Goal: Understand process/instructions

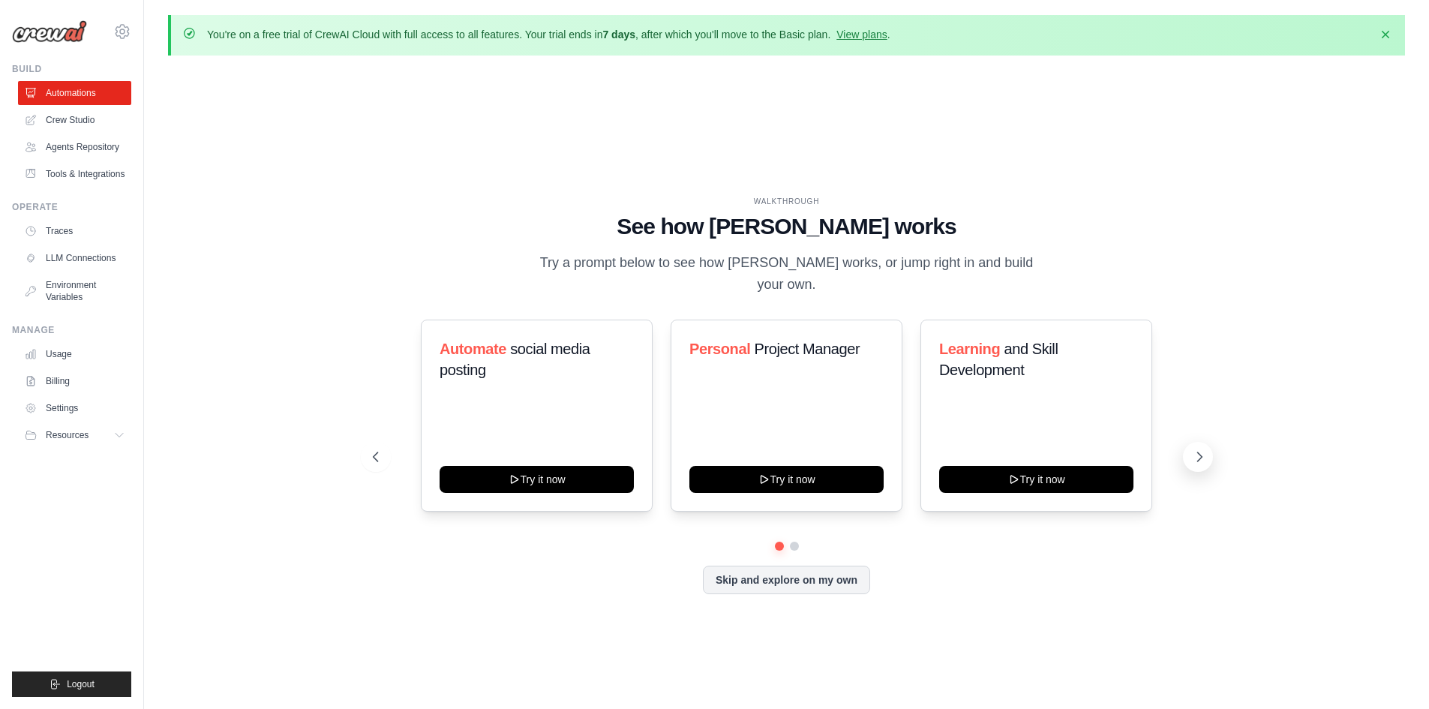
click at [1185, 442] on button at bounding box center [1198, 457] width 30 height 30
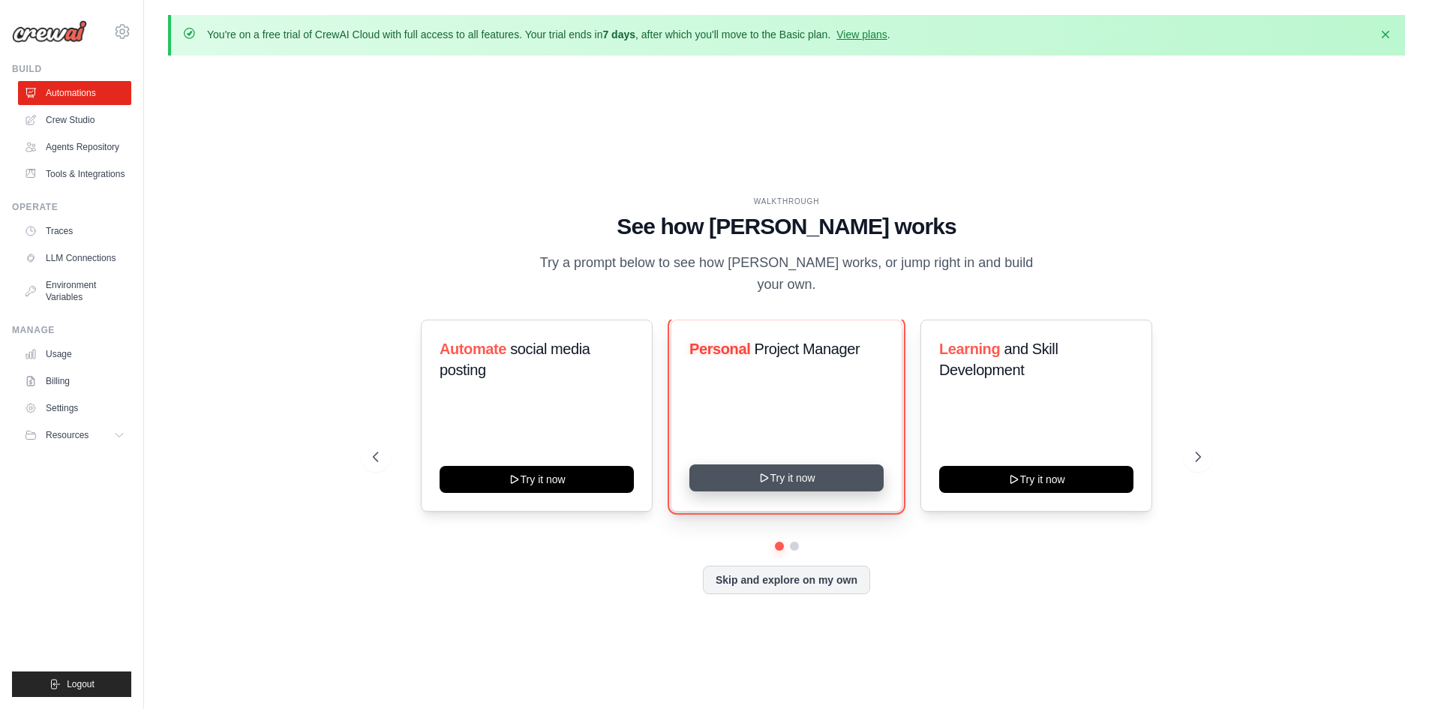
click at [775, 464] on button "Try it now" at bounding box center [787, 477] width 194 height 27
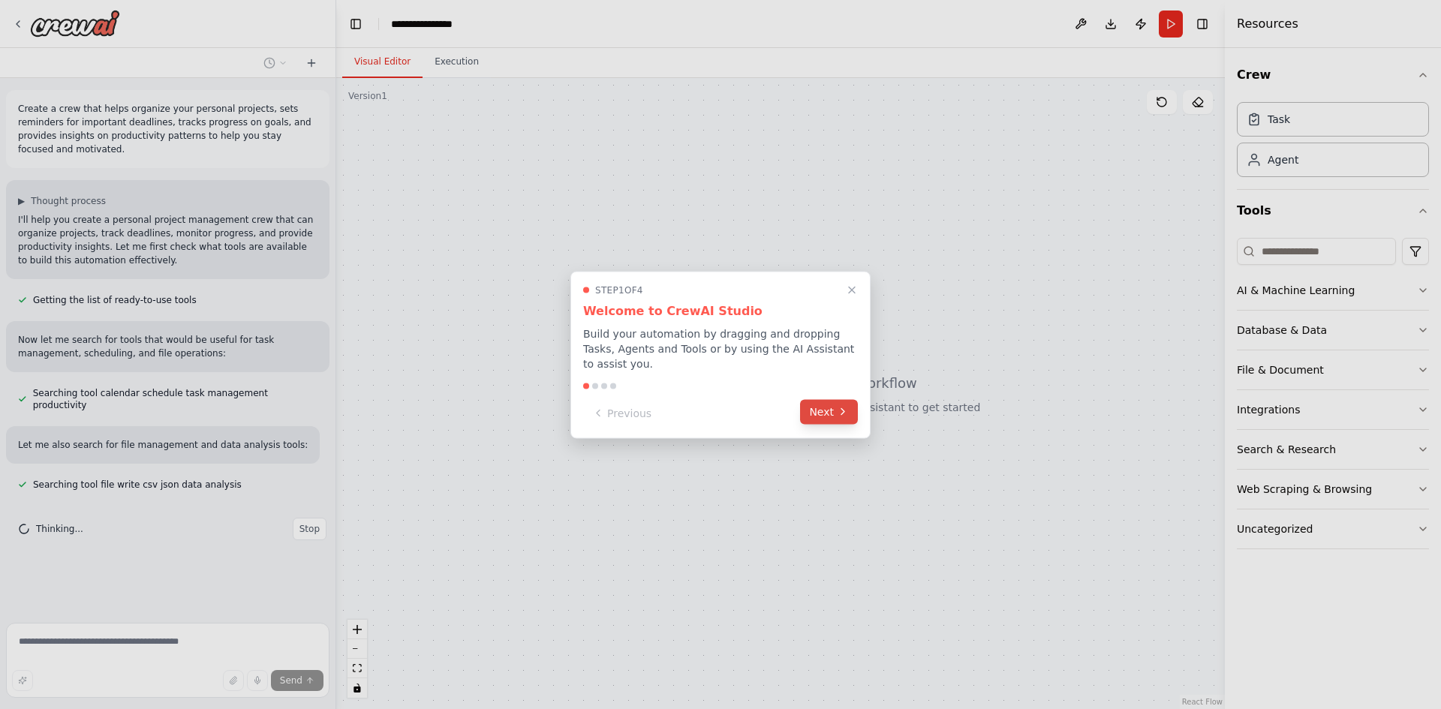
click at [833, 404] on button "Next" at bounding box center [829, 411] width 58 height 25
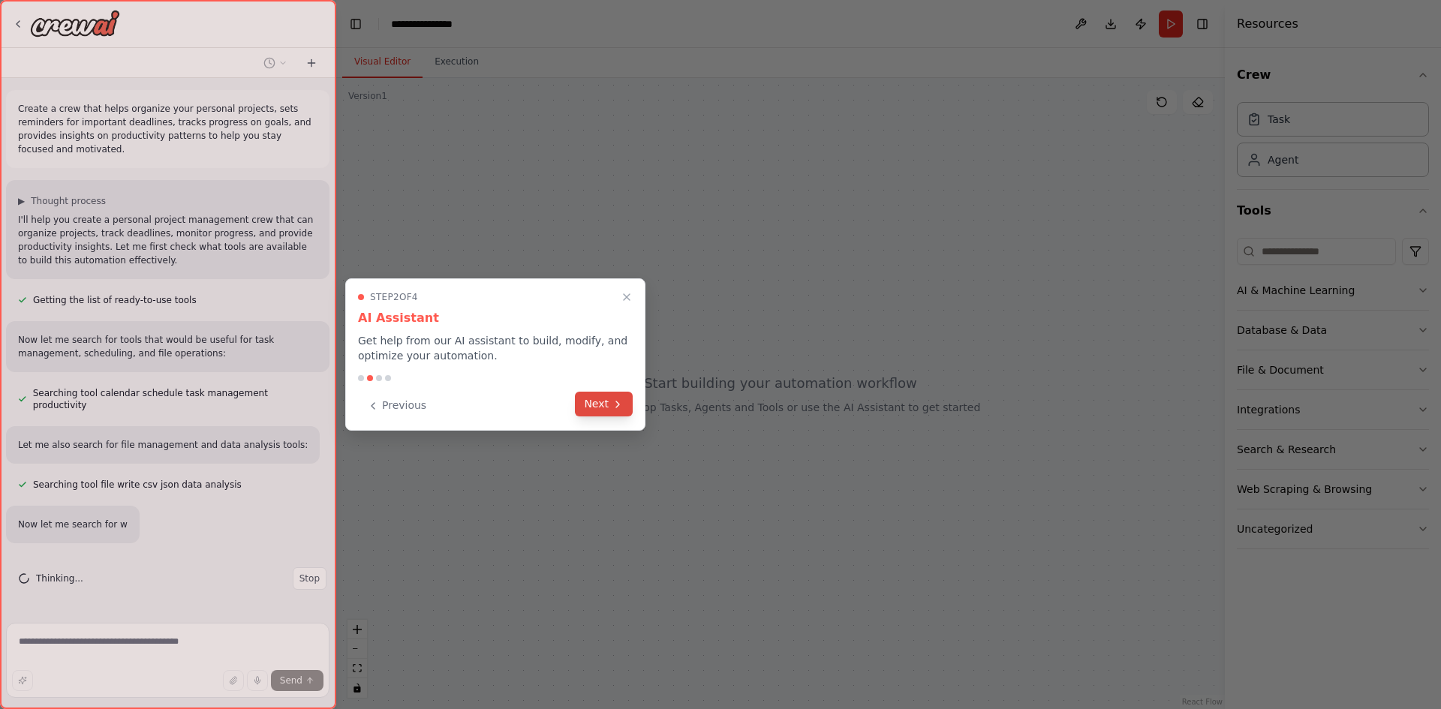
click at [600, 402] on button "Next" at bounding box center [604, 404] width 58 height 25
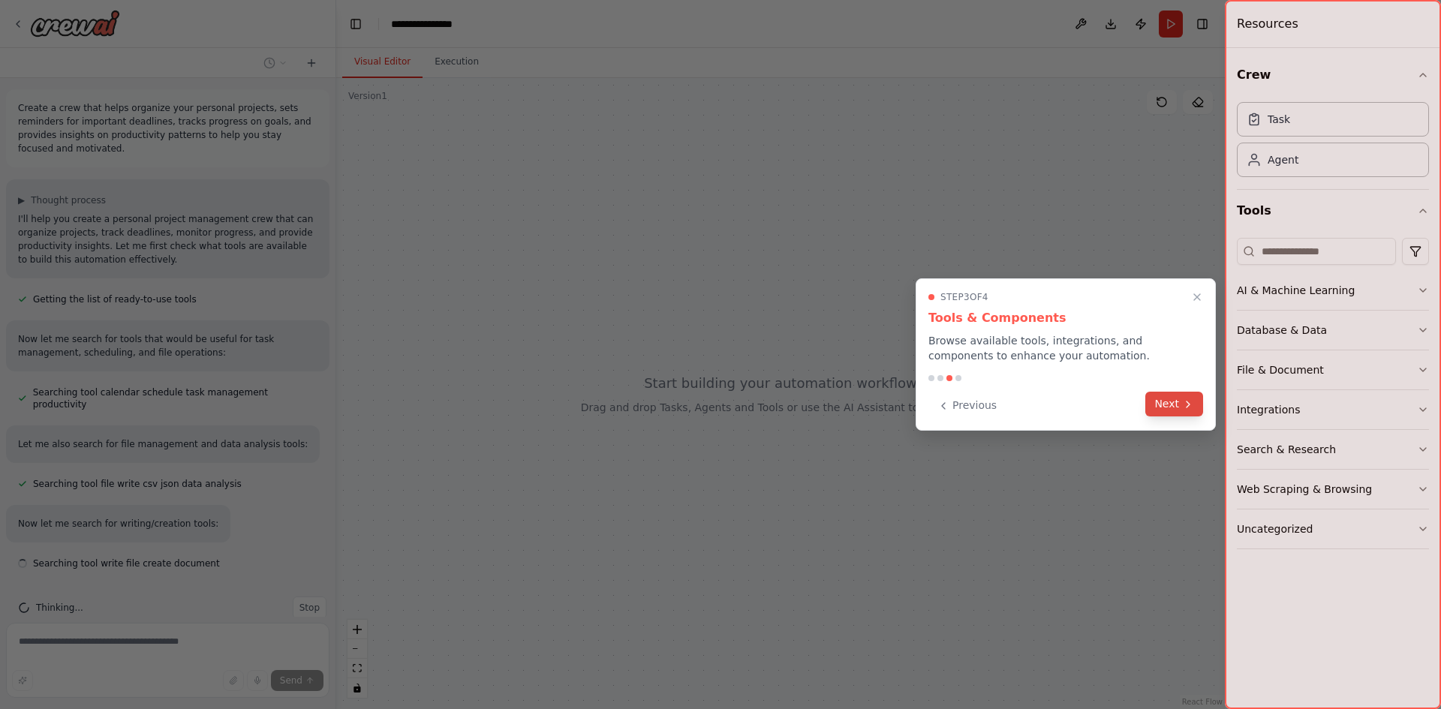
click at [1167, 405] on button "Next" at bounding box center [1174, 404] width 58 height 25
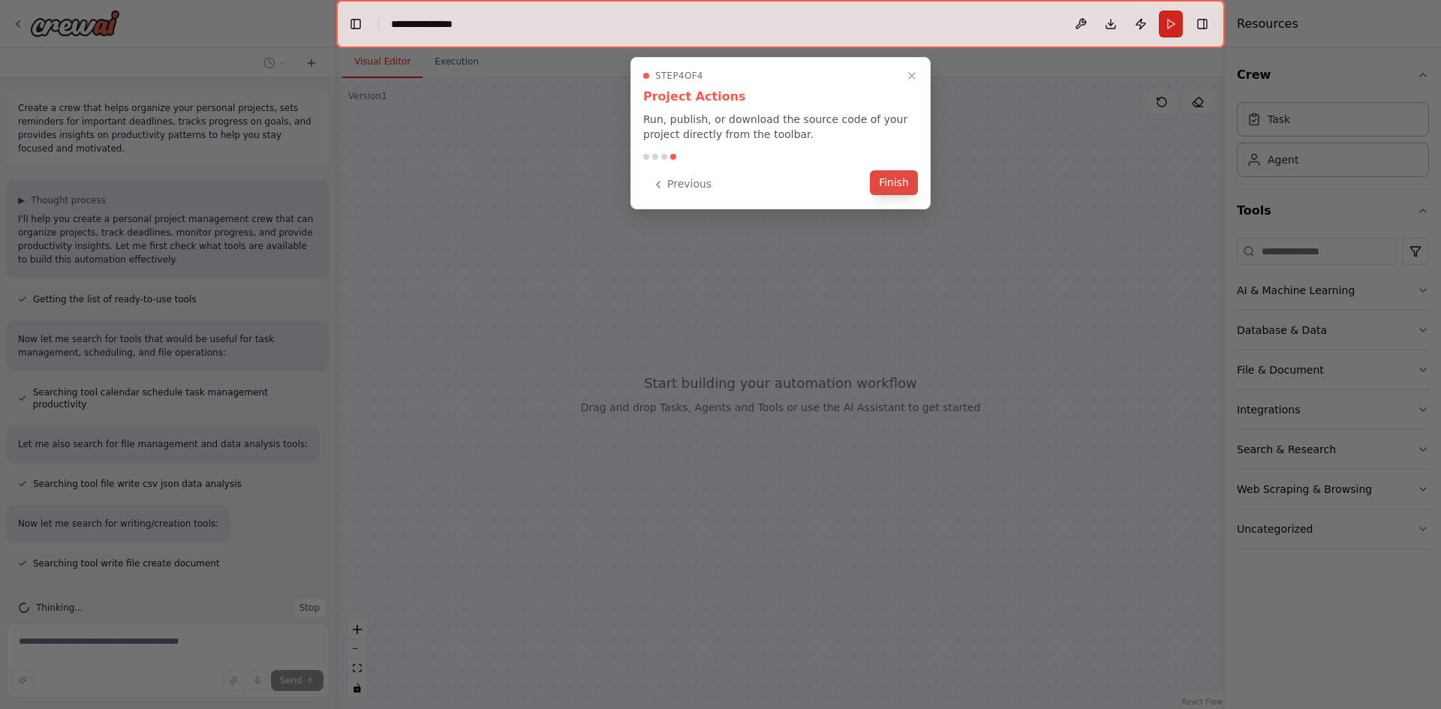
click at [894, 182] on button "Finish" at bounding box center [894, 182] width 48 height 25
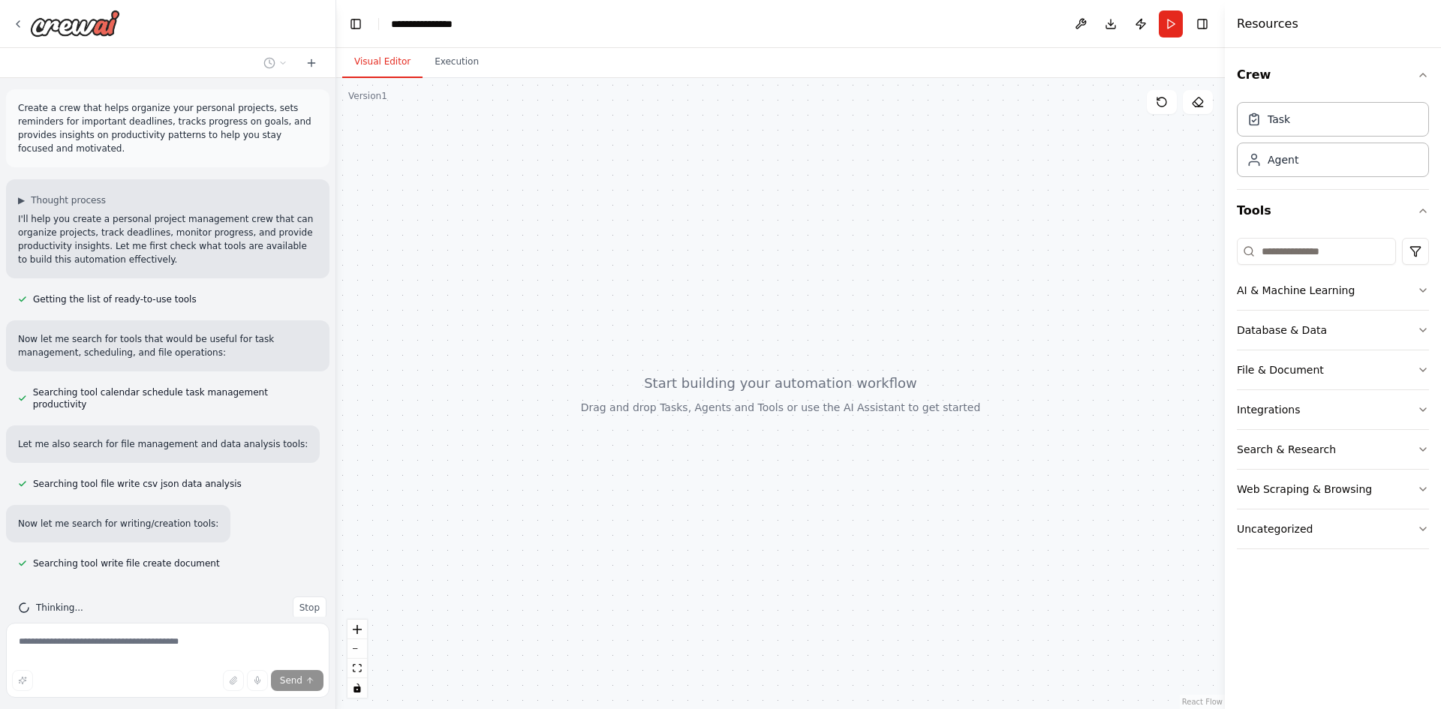
drag, startPoint x: 880, startPoint y: 260, endPoint x: 838, endPoint y: 240, distance: 46.3
click at [839, 240] on div at bounding box center [780, 393] width 888 height 631
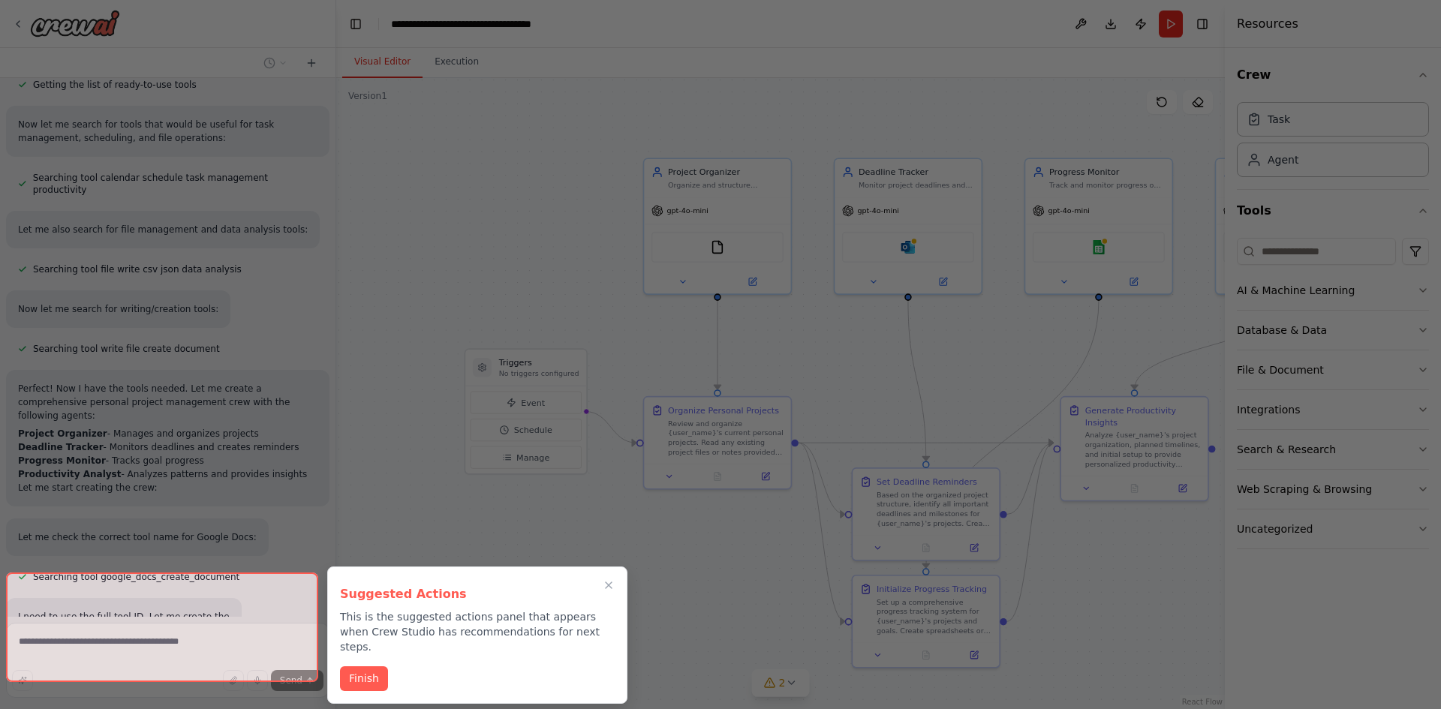
scroll to position [879, 0]
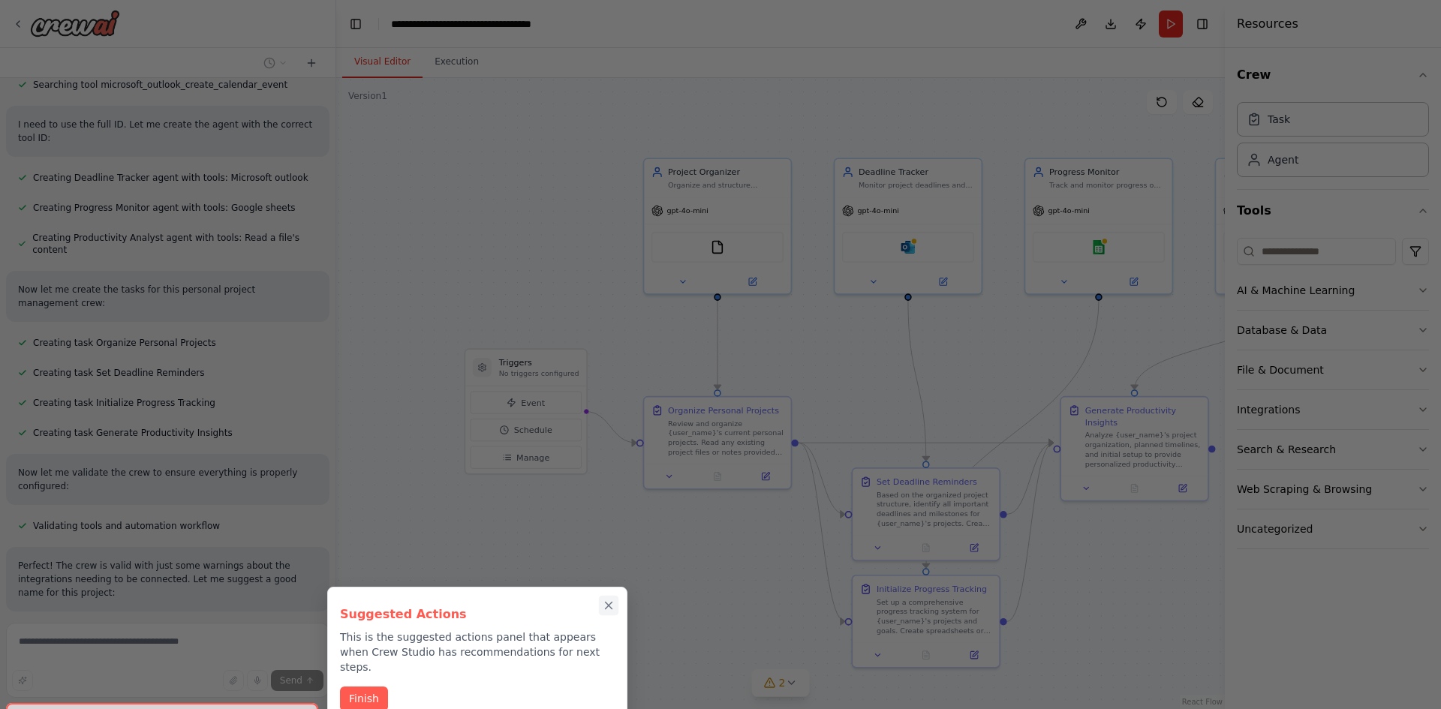
click at [606, 605] on icon "Close walkthrough" at bounding box center [609, 606] width 14 height 14
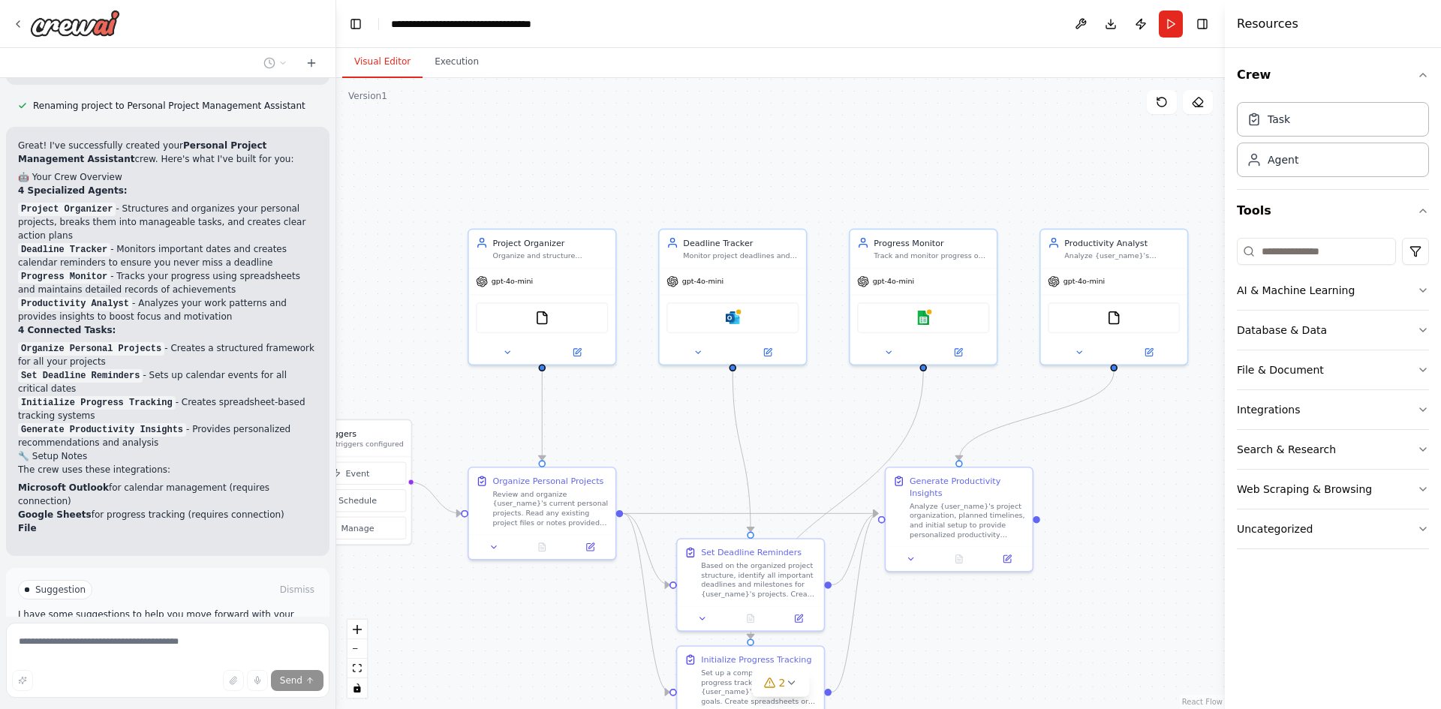
scroll to position [1419, 0]
